Goal: Transaction & Acquisition: Download file/media

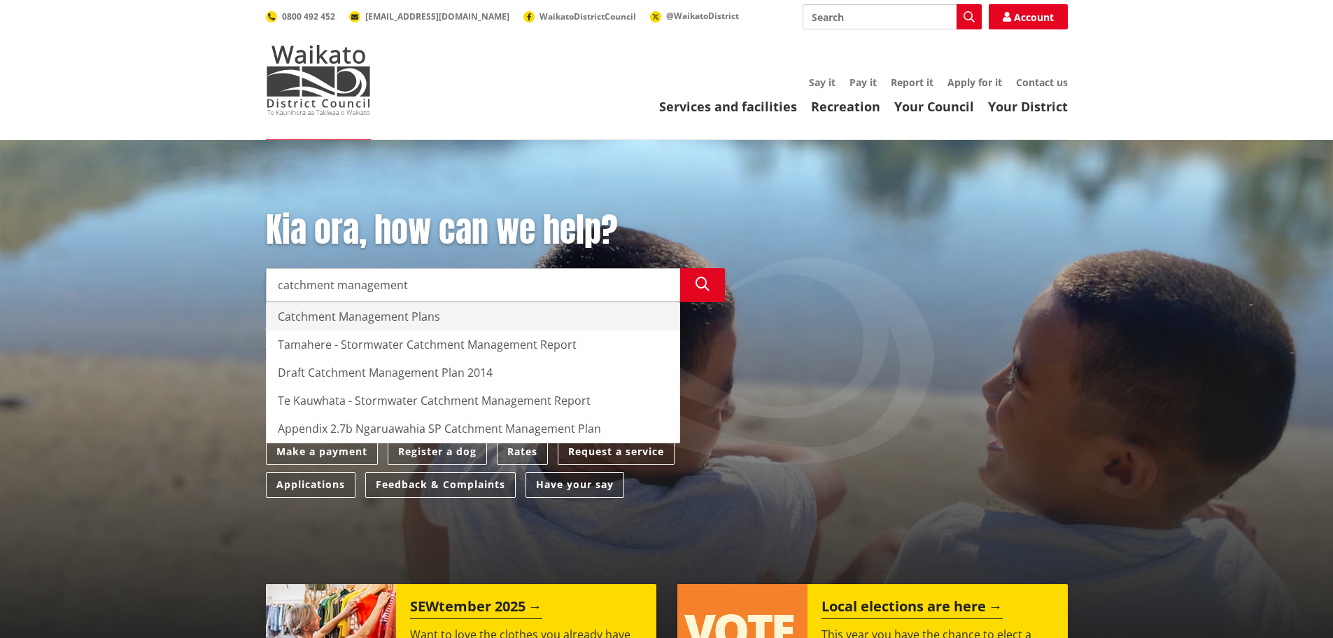
drag, startPoint x: 424, startPoint y: 301, endPoint x: 400, endPoint y: 319, distance: 30.0
click at [400, 319] on div "Catchment Management Plans" at bounding box center [473, 316] width 413 height 28
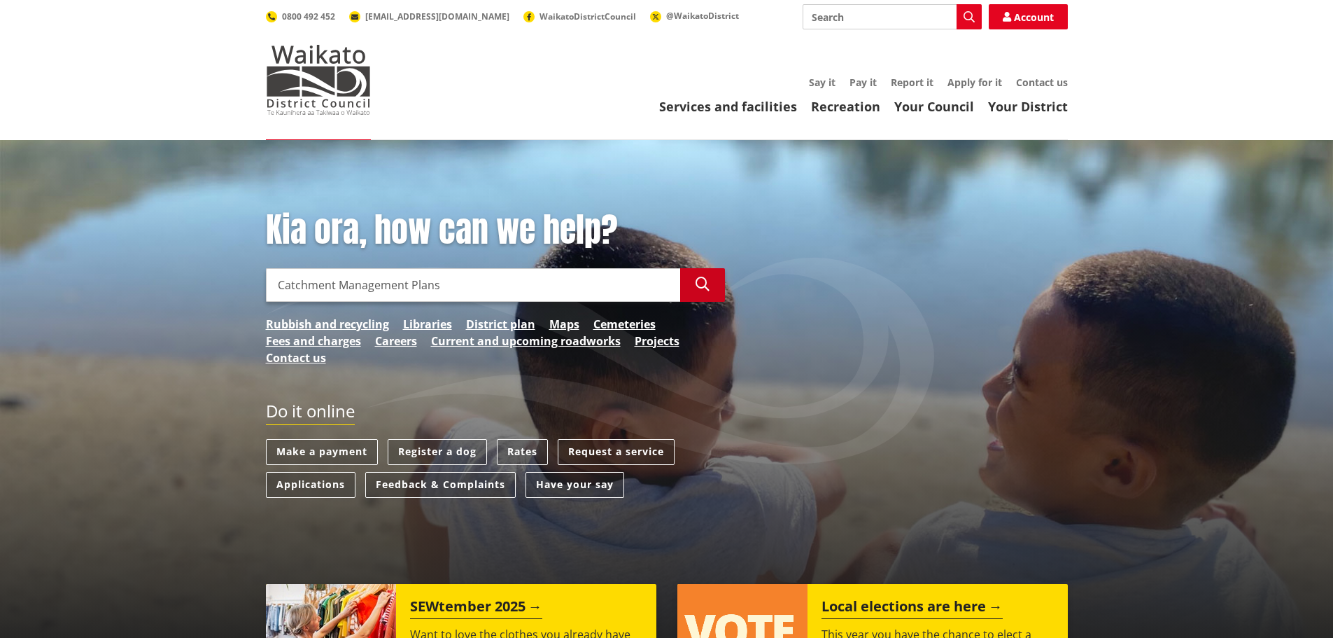
type input "Catchment Management Plans"
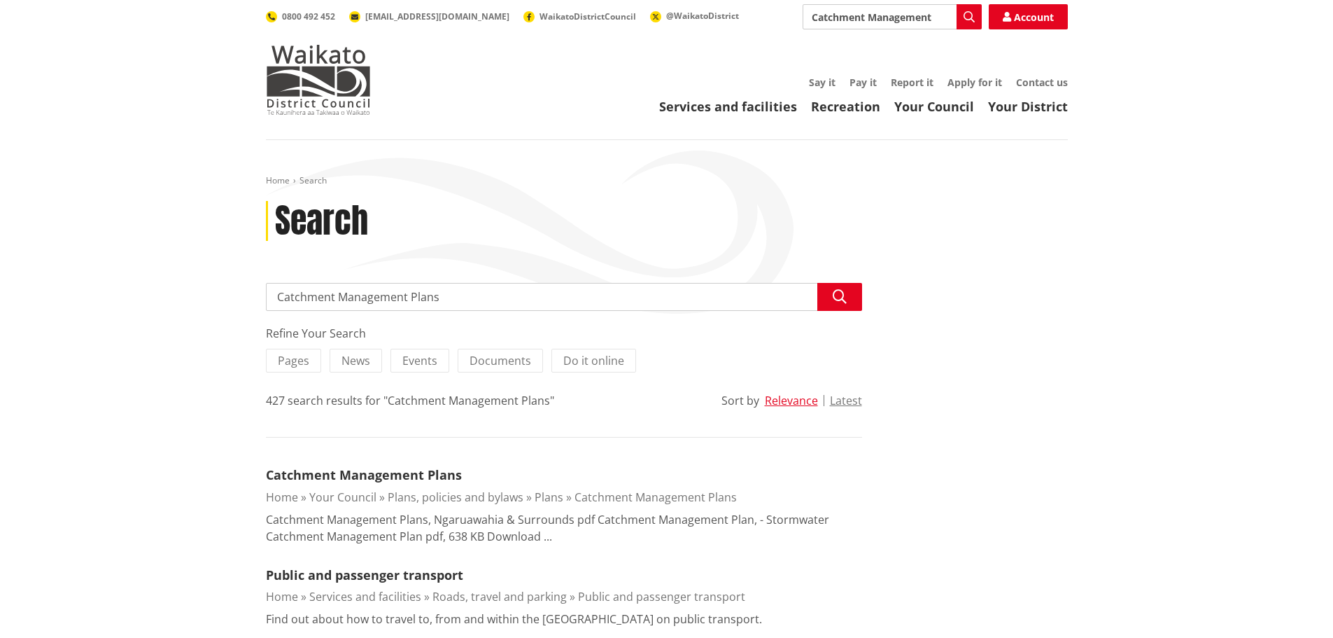
click at [419, 465] on div "Catchment Management Plans" at bounding box center [564, 473] width 596 height 17
click at [414, 472] on link "Catchment Management Plans" at bounding box center [364, 474] width 196 height 17
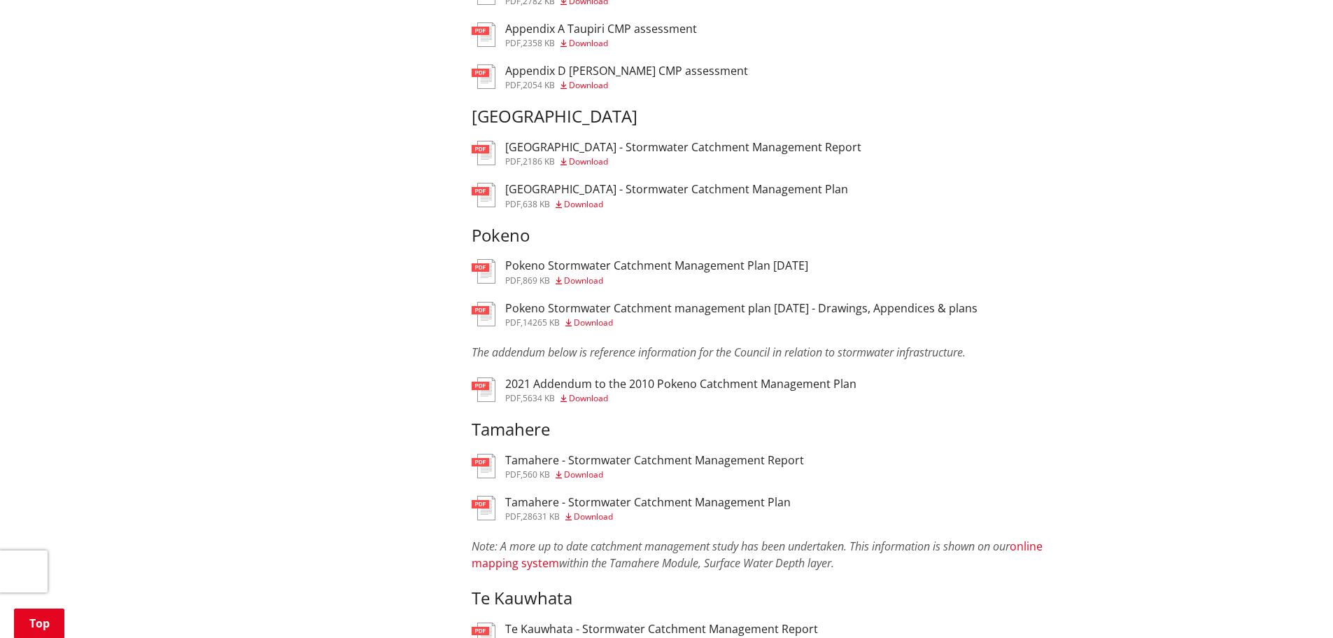
scroll to position [980, 0]
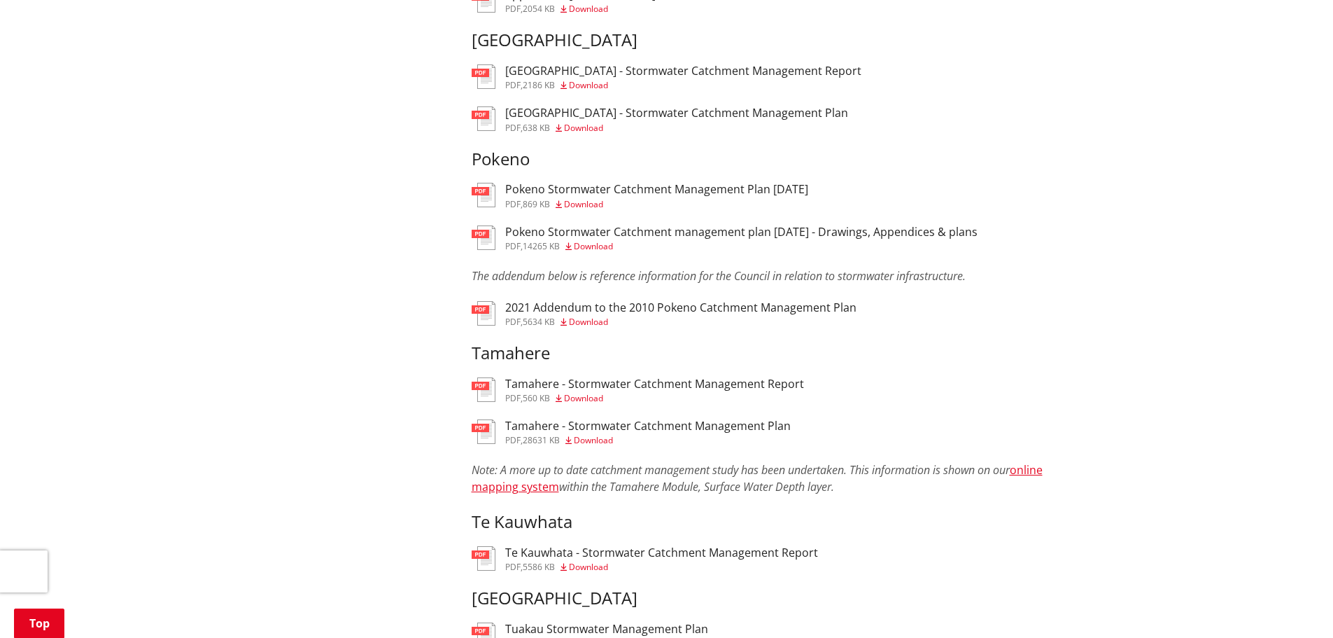
click at [596, 318] on span "Download" at bounding box center [588, 322] width 39 height 12
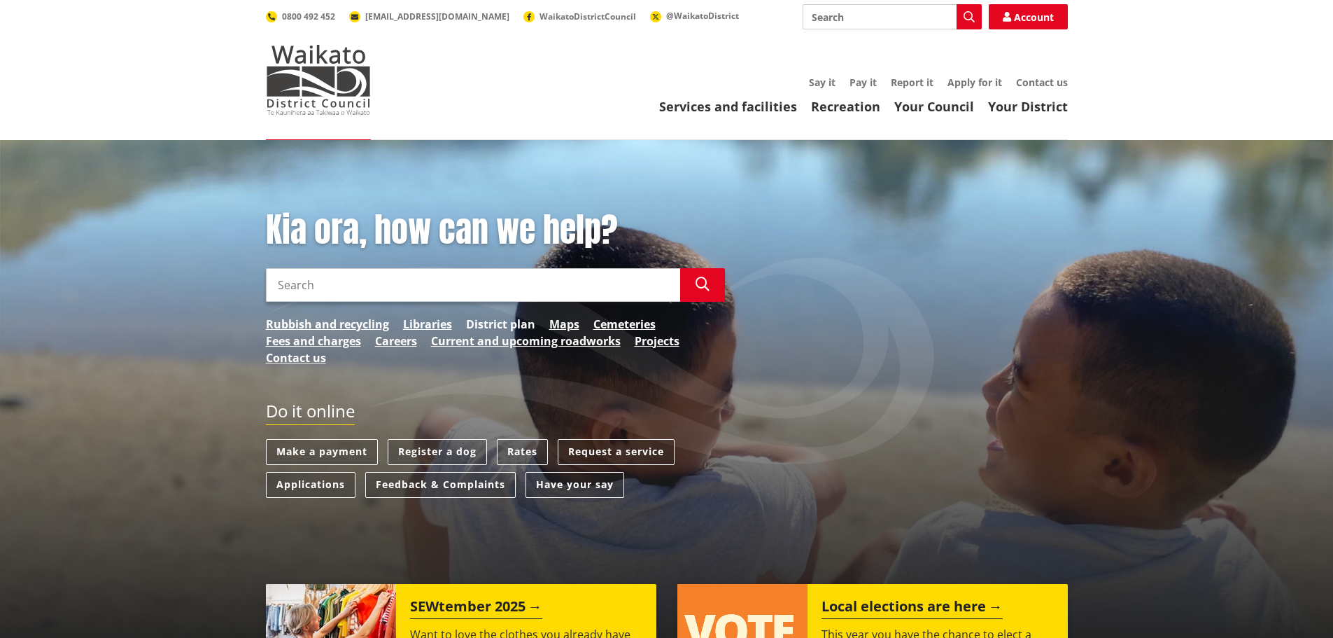
click at [508, 323] on link "District plan" at bounding box center [500, 324] width 69 height 17
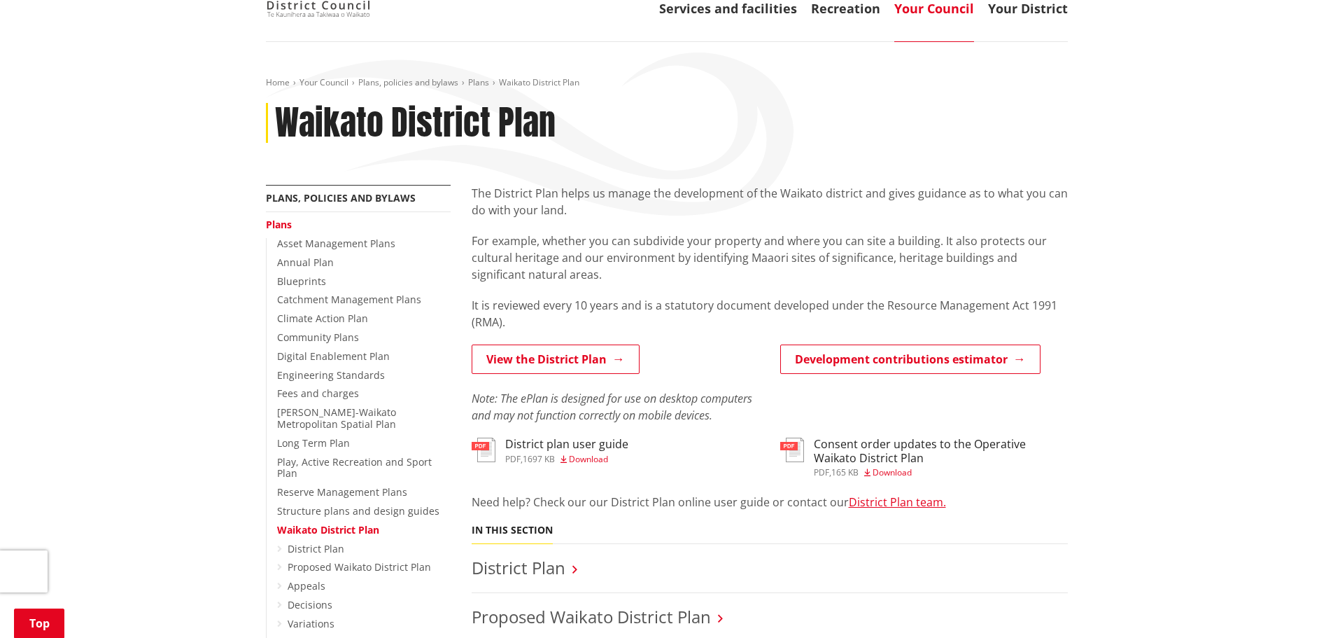
scroll to position [70, 0]
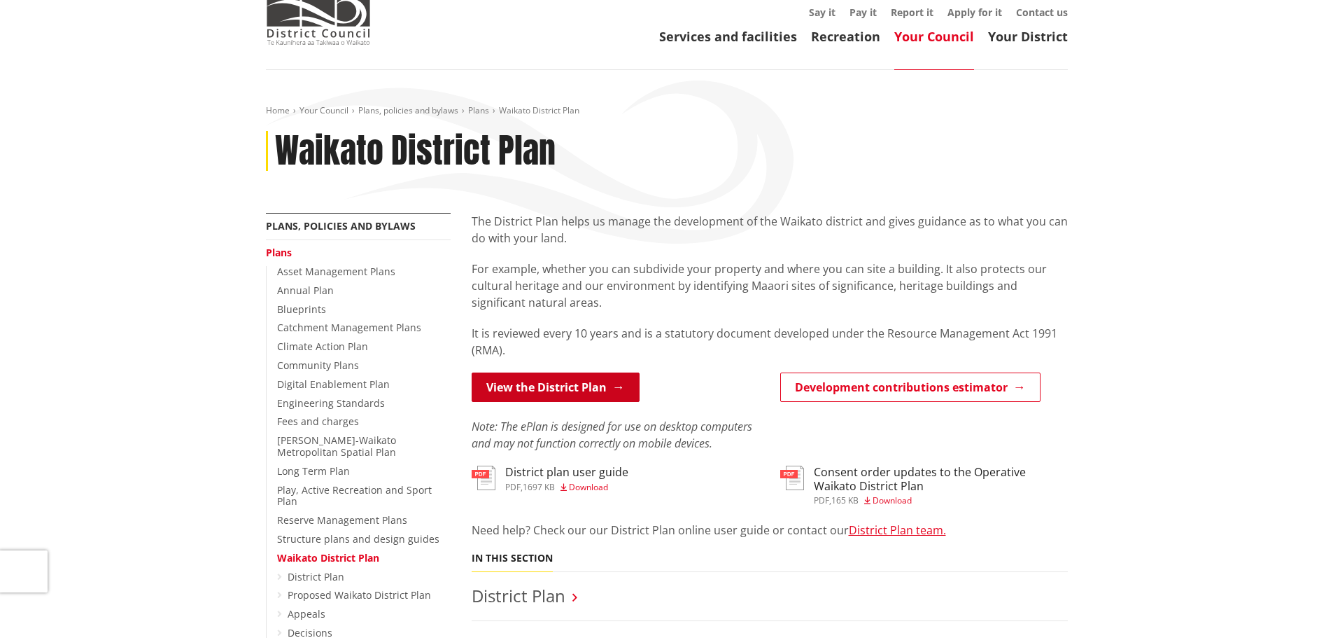
click at [564, 391] on link "View the District Plan" at bounding box center [556, 386] width 168 height 29
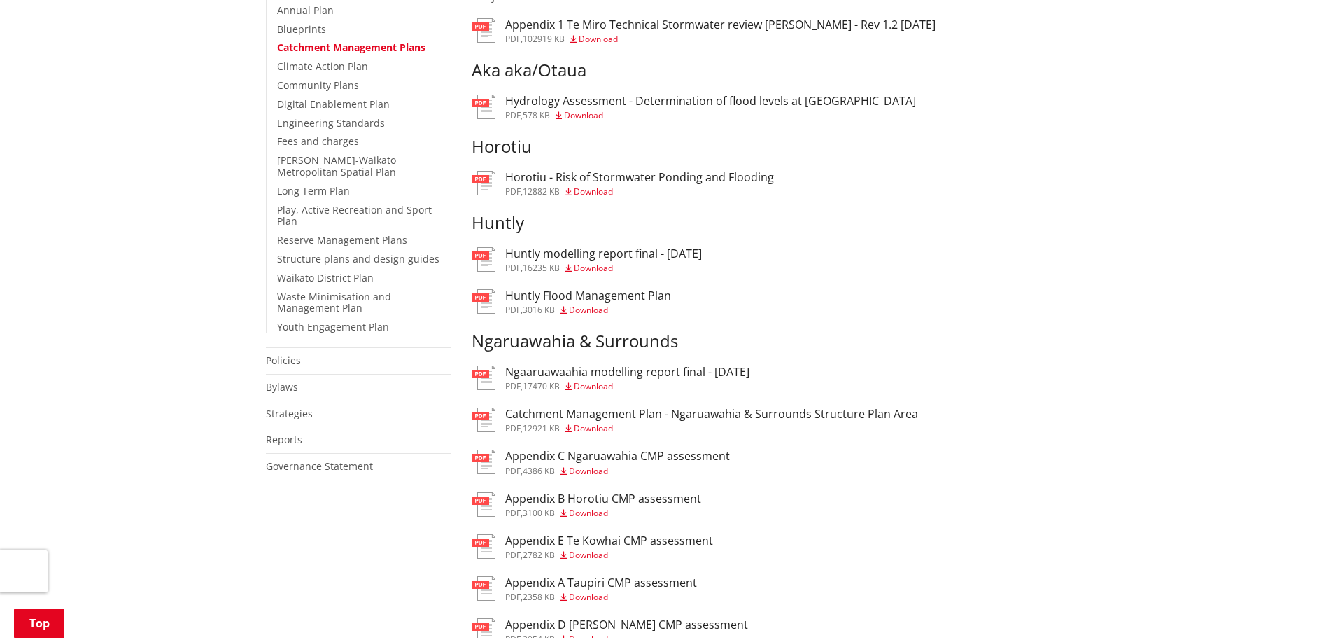
scroll to position [280, 0]
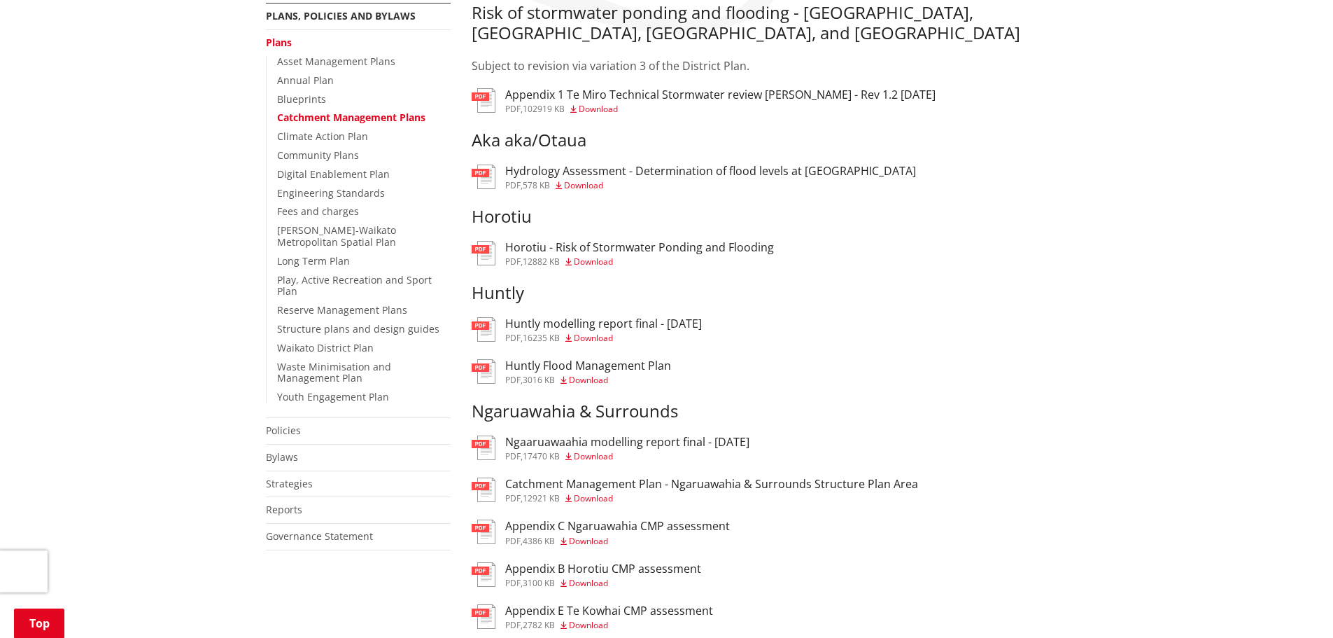
click at [603, 109] on span "Download" at bounding box center [598, 109] width 39 height 12
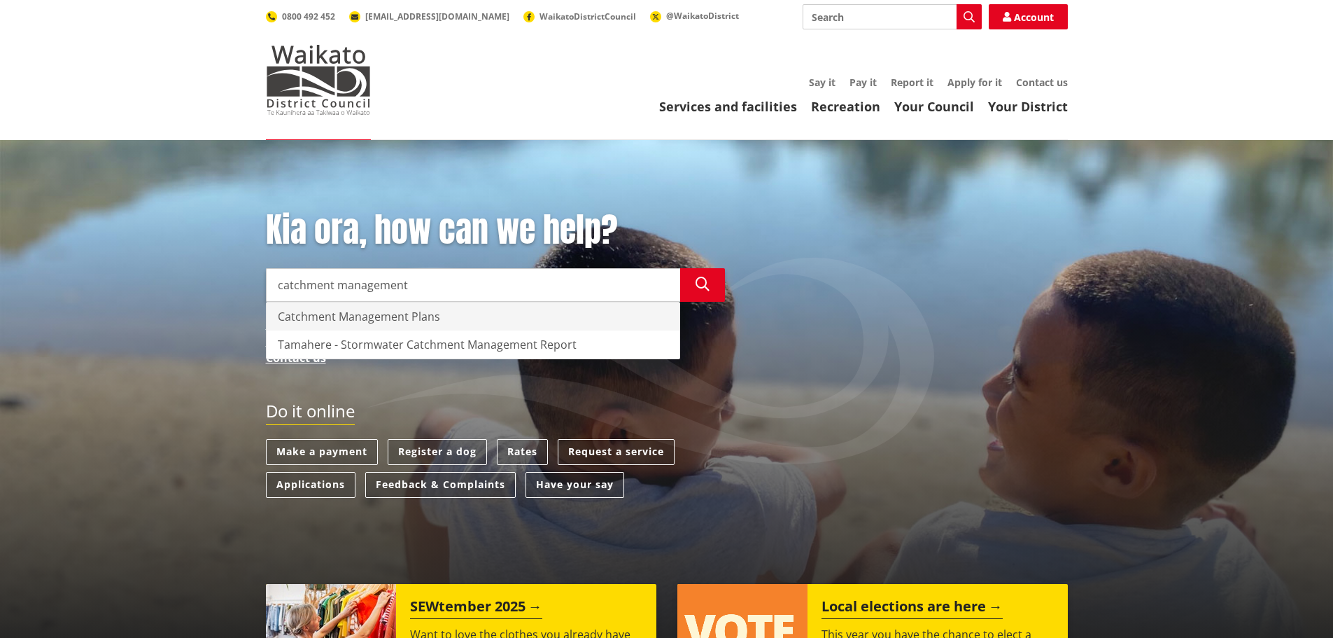
click at [412, 318] on div "Catchment Management Plans" at bounding box center [473, 316] width 413 height 28
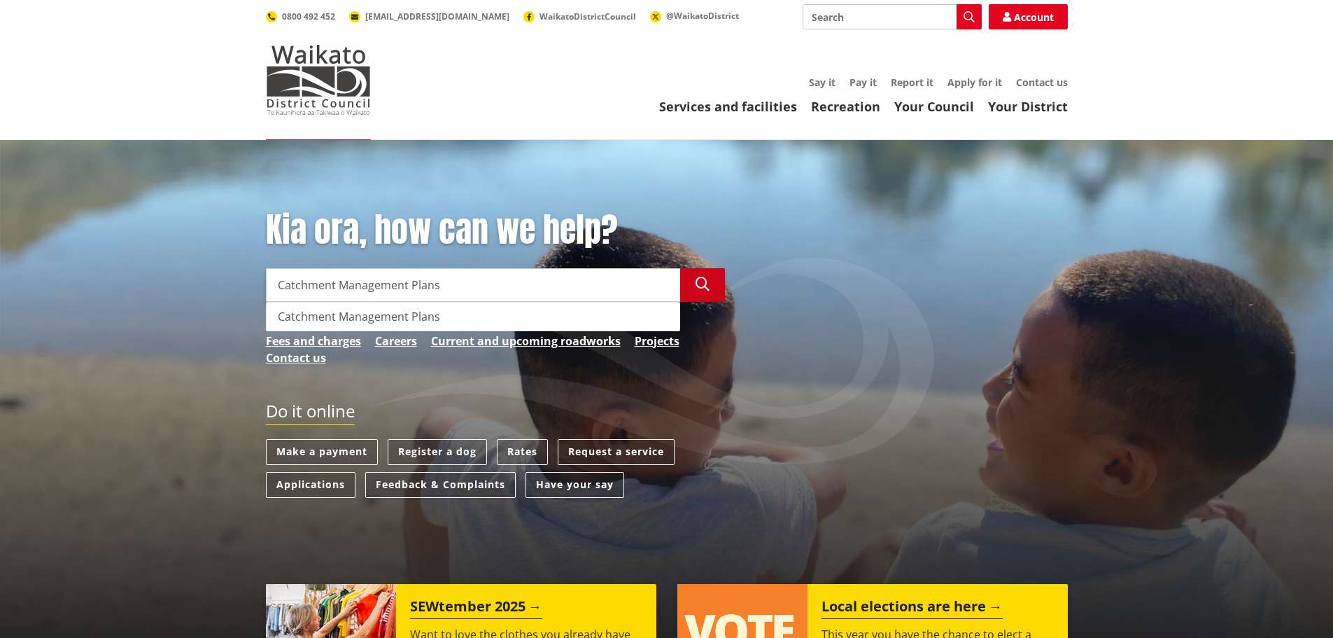
type input "Catchment Management Plans"
click at [710, 276] on button "Search" at bounding box center [702, 285] width 45 height 34
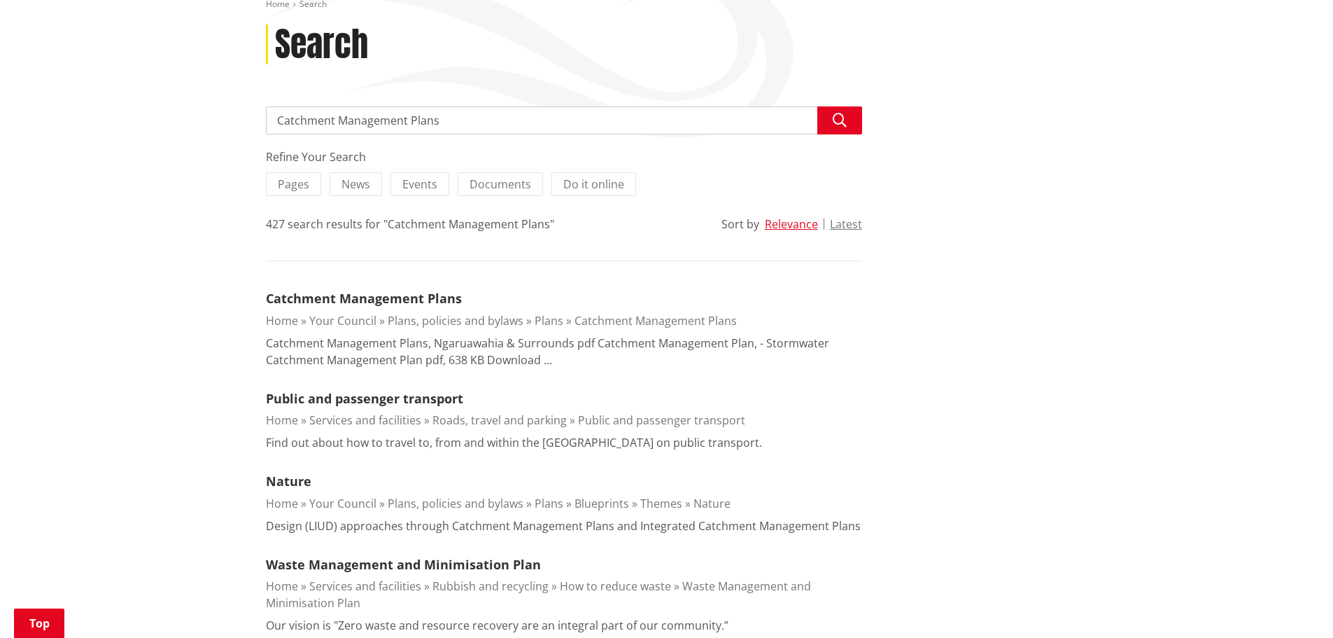
scroll to position [210, 0]
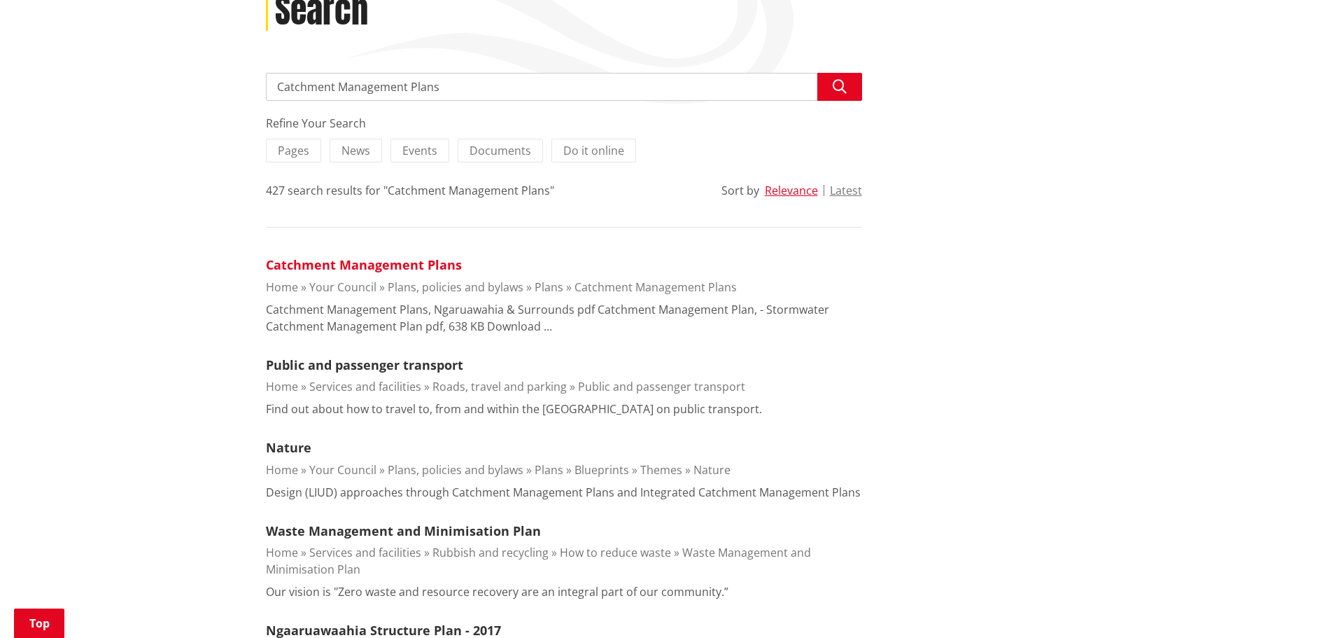
click at [369, 260] on link "Catchment Management Plans" at bounding box center [364, 264] width 196 height 17
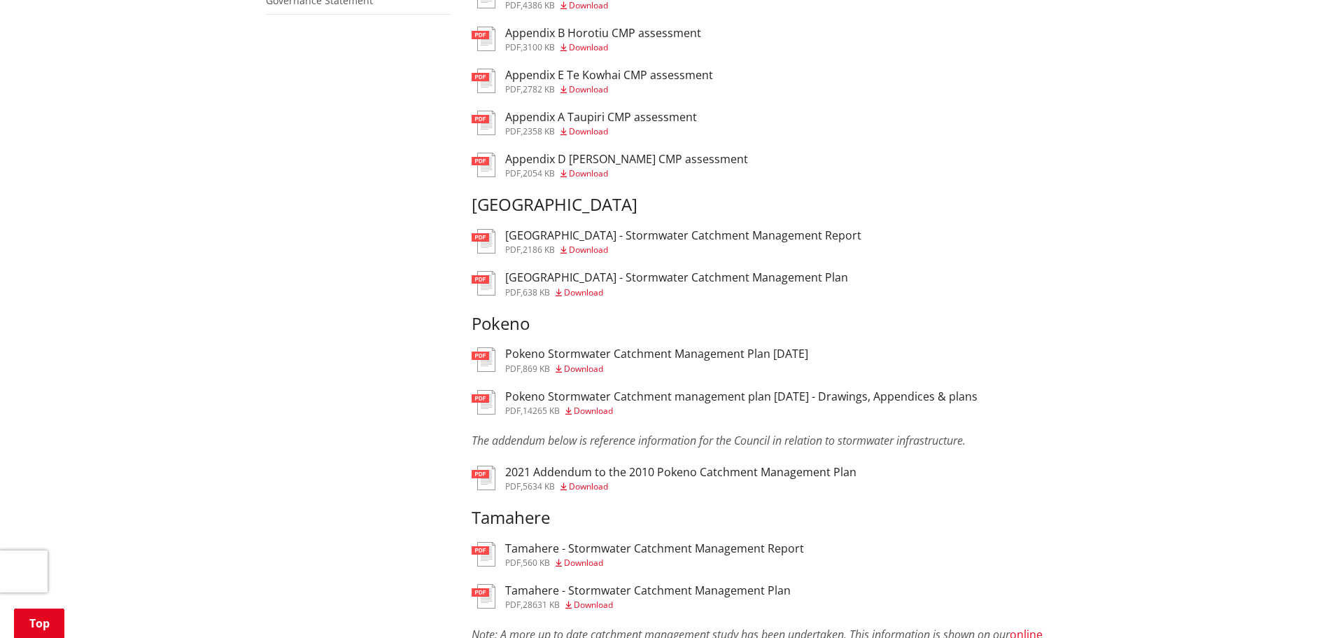
scroll to position [840, 0]
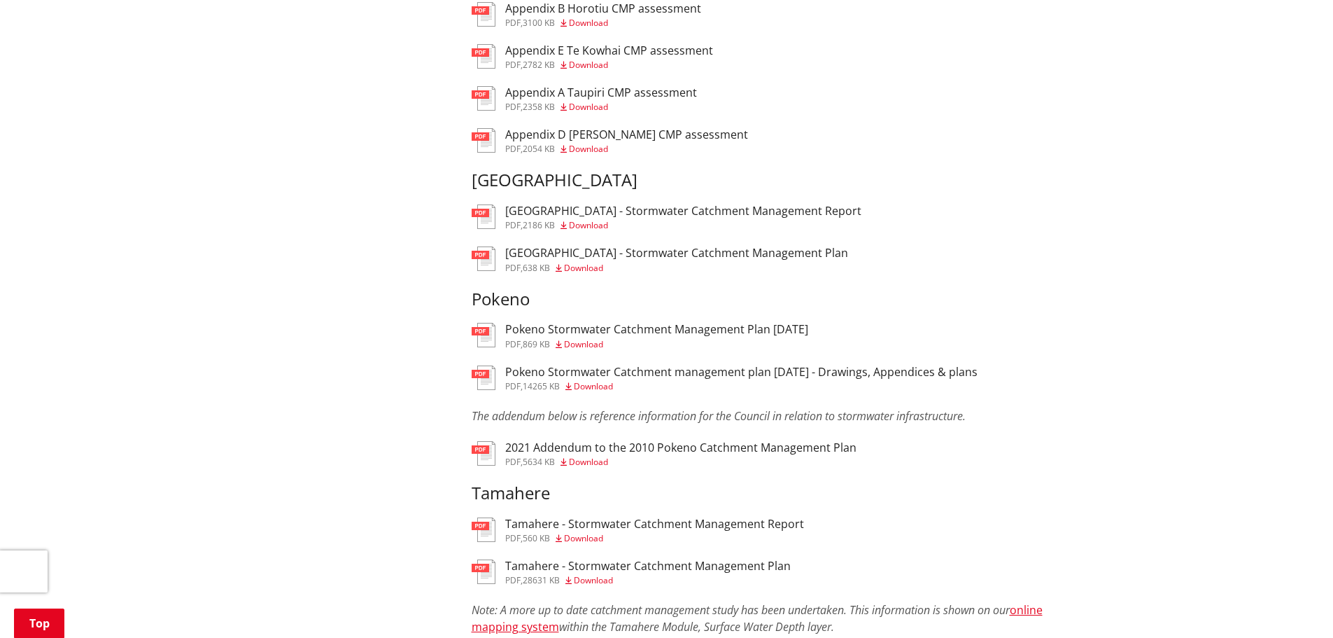
click at [597, 386] on span "Download" at bounding box center [593, 386] width 39 height 12
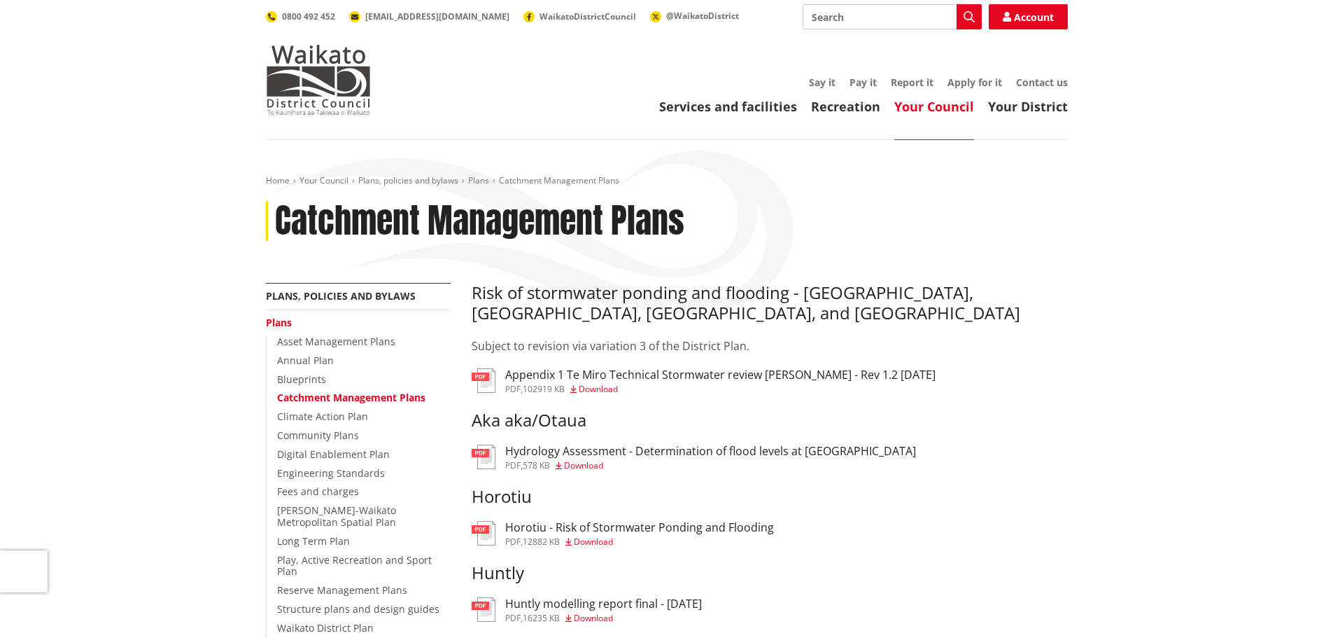
scroll to position [840, 0]
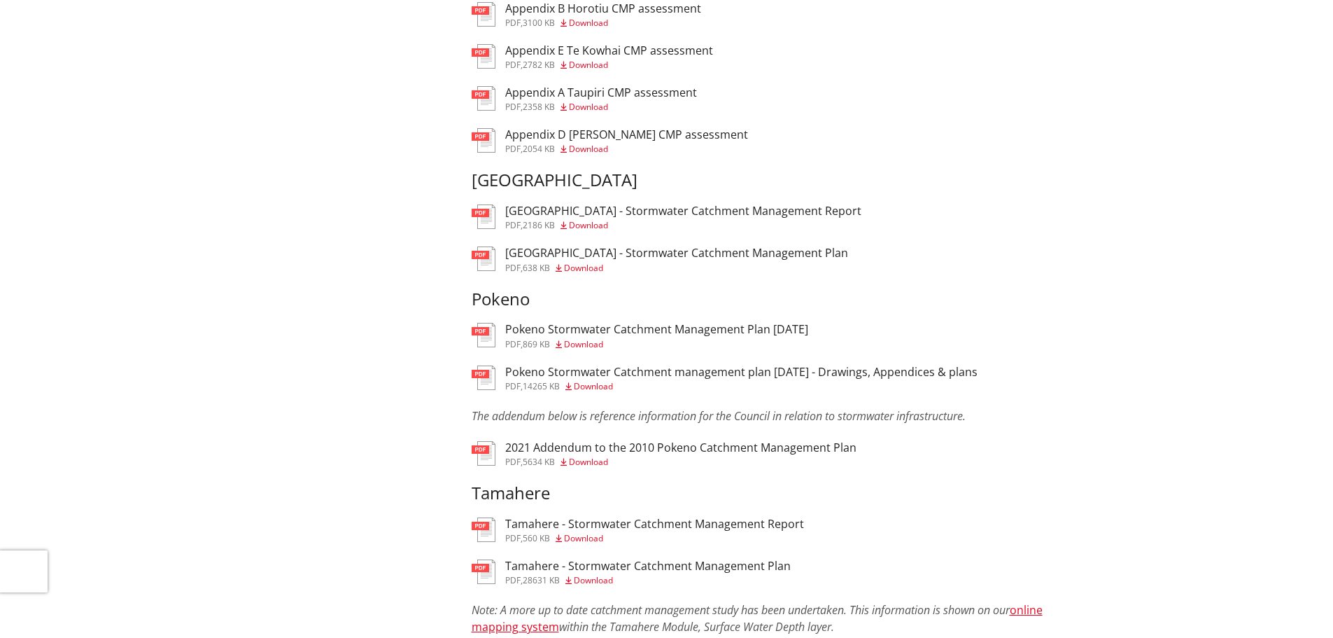
click at [666, 330] on h3 "Pokeno Stormwater Catchment Management Plan [DATE]" at bounding box center [656, 329] width 303 height 13
